Goal: Check status: Check status

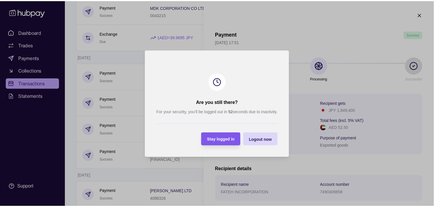
scroll to position [77, 0]
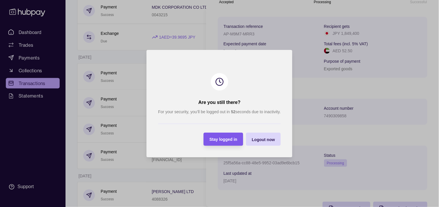
click at [219, 140] on span "Stay logged in" at bounding box center [223, 139] width 28 height 5
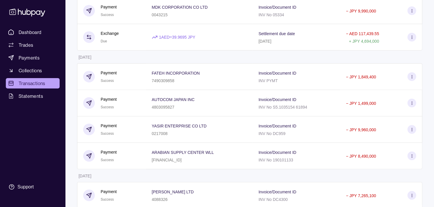
click at [154, 56] on html "Dashboard Trades Payments Collections Transactions Statements Support M Hello, …" at bounding box center [217, 163] width 434 height 644
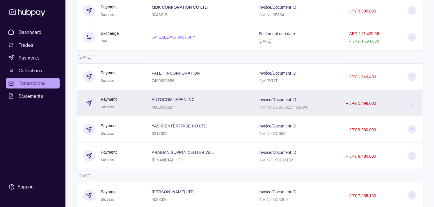
click at [111, 99] on p "Payment" at bounding box center [109, 99] width 16 height 6
click at [111, 99] on html "Dashboard Trades Payments Collections Transactions Statements Support M Hello, …" at bounding box center [217, 163] width 434 height 644
drag, startPoint x: 111, startPoint y: 99, endPoint x: 99, endPoint y: 103, distance: 11.6
click at [99, 103] on section "Payment Success" at bounding box center [99, 103] width 33 height 14
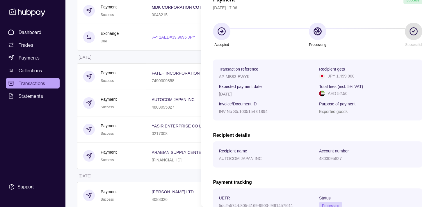
scroll to position [97, 0]
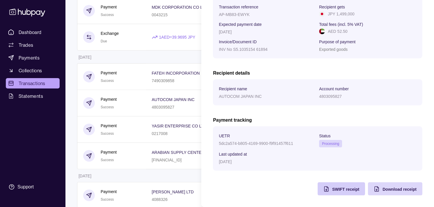
click at [326, 191] on div "SWIFT receipt" at bounding box center [337, 189] width 45 height 13
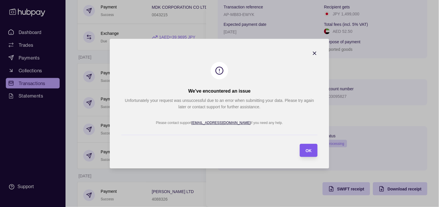
click at [305, 150] on div "OK" at bounding box center [304, 150] width 15 height 13
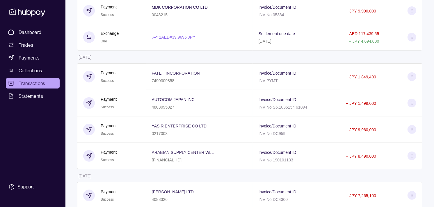
click at [110, 130] on html "Dashboard Trades Payments Collections Transactions Statements Support M Hello, …" at bounding box center [217, 163] width 434 height 644
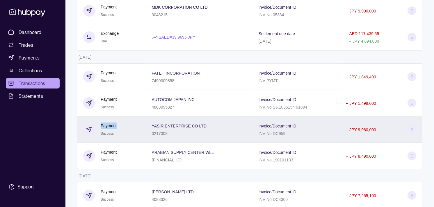
click at [110, 129] on p "Payment" at bounding box center [109, 126] width 16 height 6
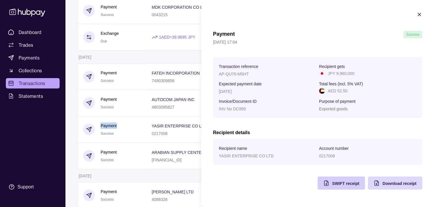
click at [341, 186] on div "Payment Success [DATE] 17:04 Transaction reference AP-QU76-M5HT Recipient gets …" at bounding box center [317, 110] width 209 height 159
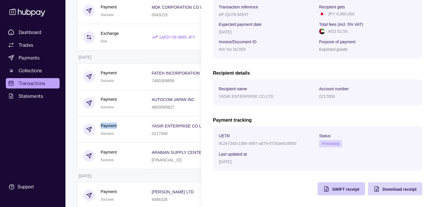
click at [323, 192] on div "SWIFT receipt" at bounding box center [337, 189] width 45 height 13
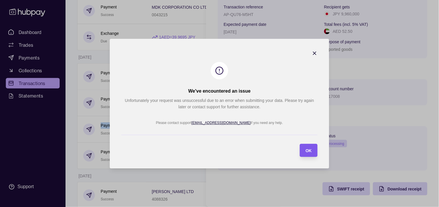
click at [309, 151] on span "OK" at bounding box center [308, 151] width 6 height 5
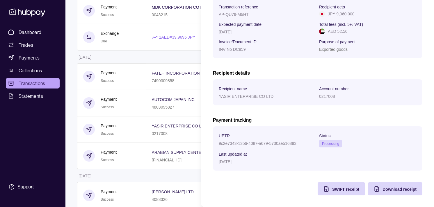
click at [126, 115] on html "Dashboard Trades Payments Collections Transactions Statements Support M Hello, …" at bounding box center [217, 163] width 434 height 644
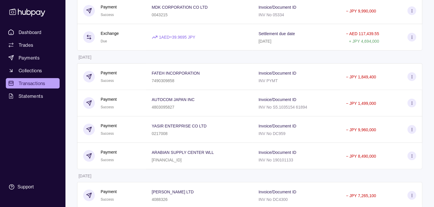
click at [74, 105] on section "More filters ( 1 applied) Details Amount [DATE] Exchange Due 1 AED = 40.0112 JP…" at bounding box center [249, 187] width 369 height 596
